Goal: Find specific page/section

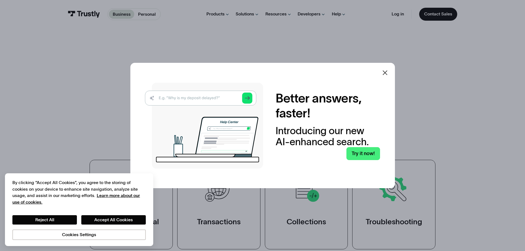
click at [387, 72] on icon at bounding box center [385, 73] width 7 height 7
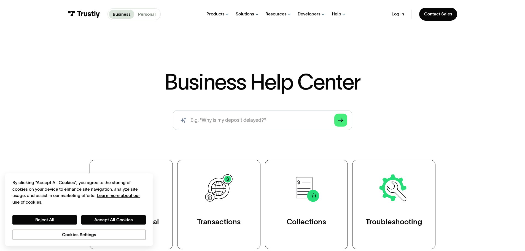
click at [143, 16] on p "Personal" at bounding box center [147, 14] width 18 height 7
